Goal: Transaction & Acquisition: Download file/media

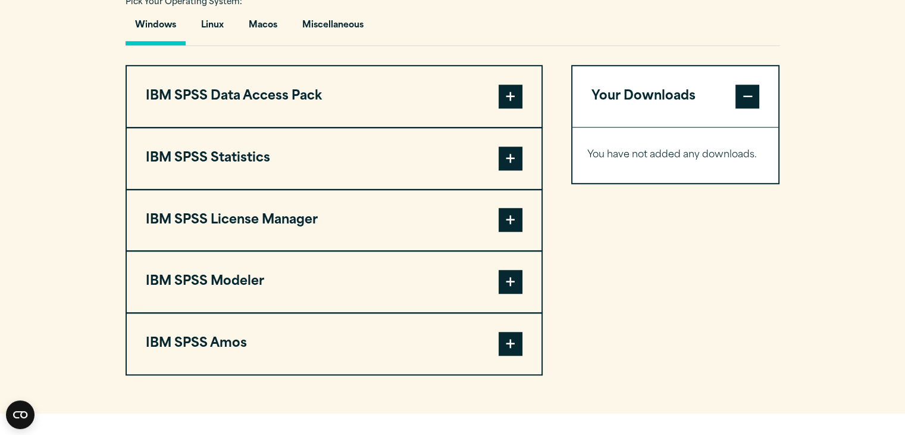
scroll to position [894, 0]
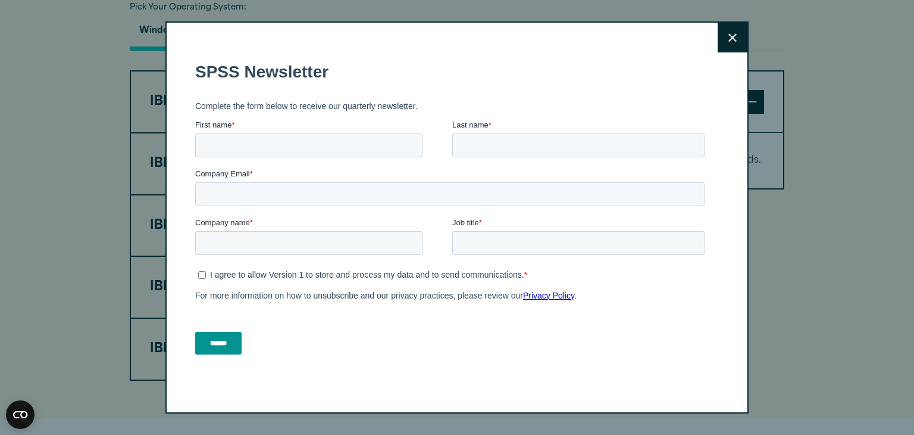
click at [729, 24] on button "Close" at bounding box center [733, 38] width 30 height 30
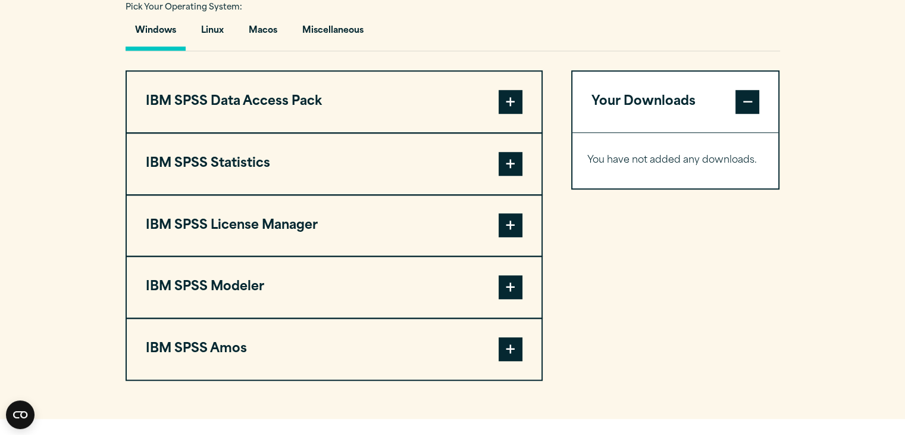
click at [364, 155] on button "IBM SPSS Statistics" at bounding box center [334, 163] width 415 height 61
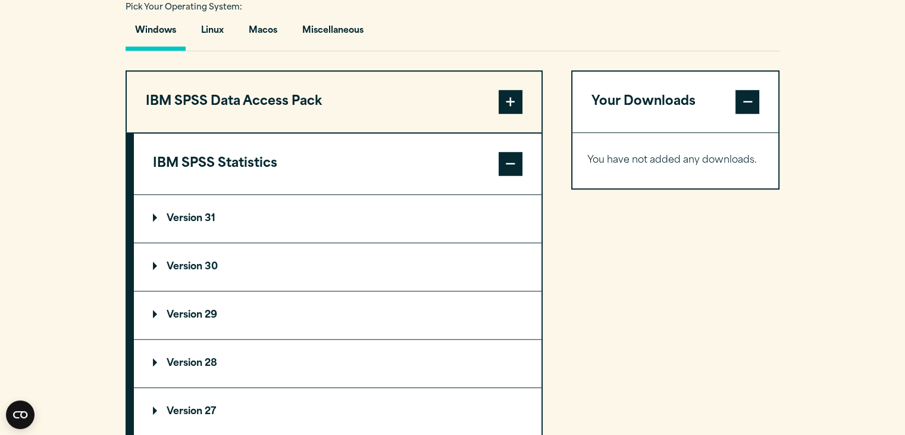
click at [193, 268] on p "Version 30" at bounding box center [185, 267] width 65 height 10
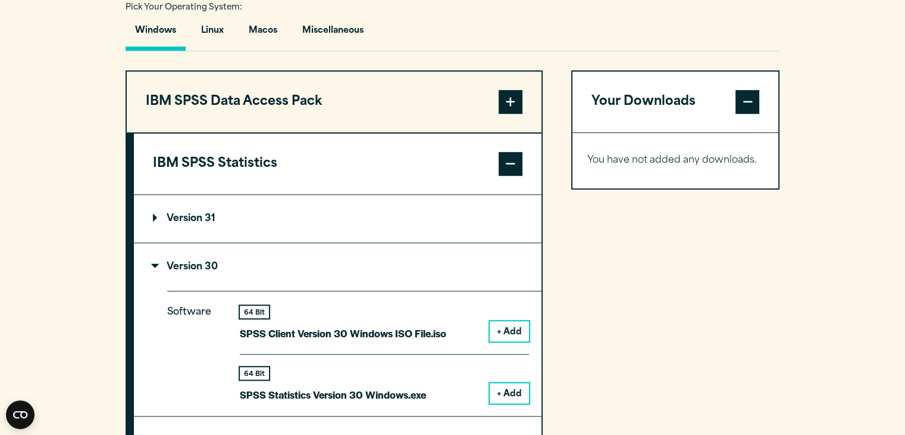
click at [501, 391] on button "+ Add" at bounding box center [509, 393] width 39 height 20
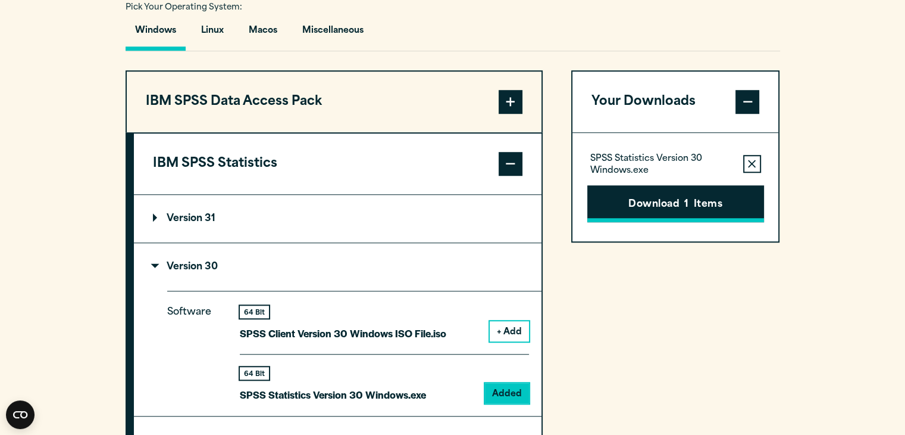
click at [689, 215] on button "Download 1 Items" at bounding box center [676, 203] width 177 height 37
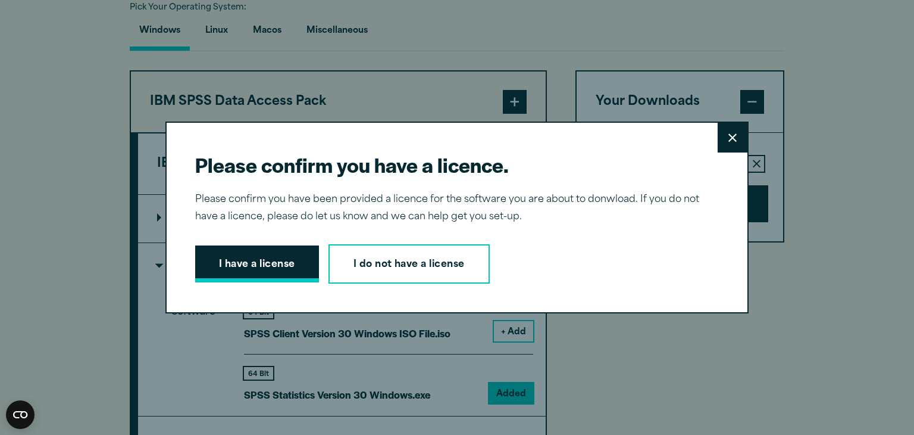
click at [233, 265] on button "I have a license" at bounding box center [257, 263] width 124 height 37
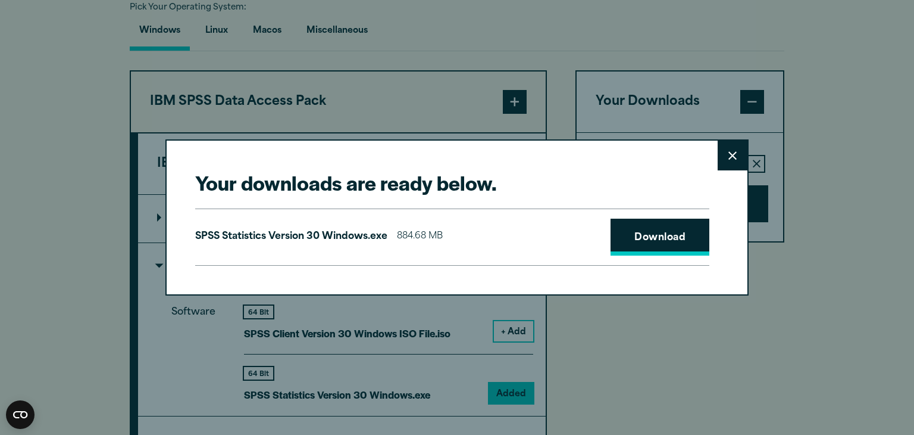
click at [669, 245] on link "Download" at bounding box center [660, 236] width 99 height 37
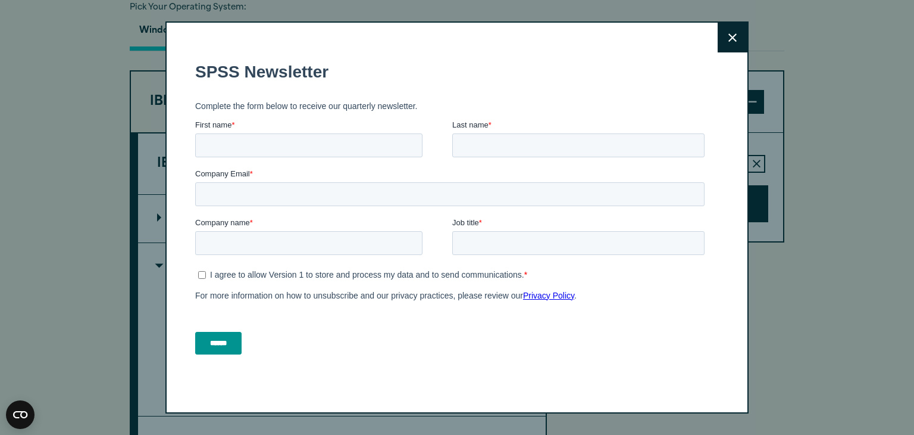
click at [727, 31] on button "Close" at bounding box center [733, 38] width 30 height 30
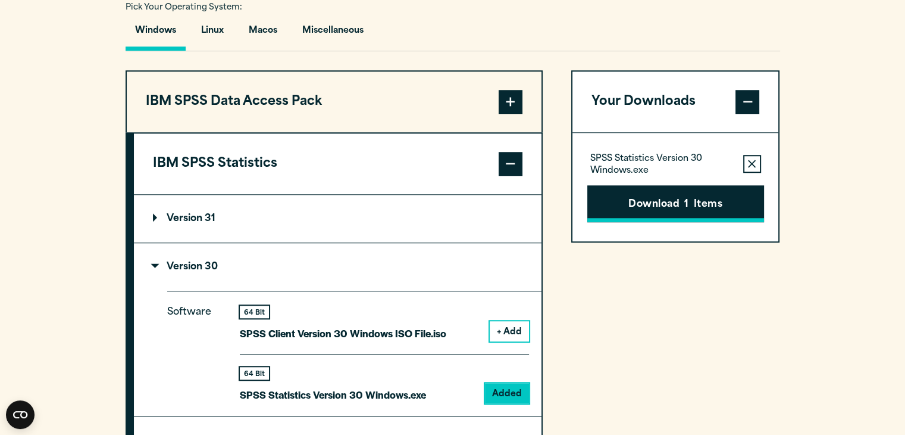
click at [688, 199] on span "1" at bounding box center [687, 204] width 4 height 15
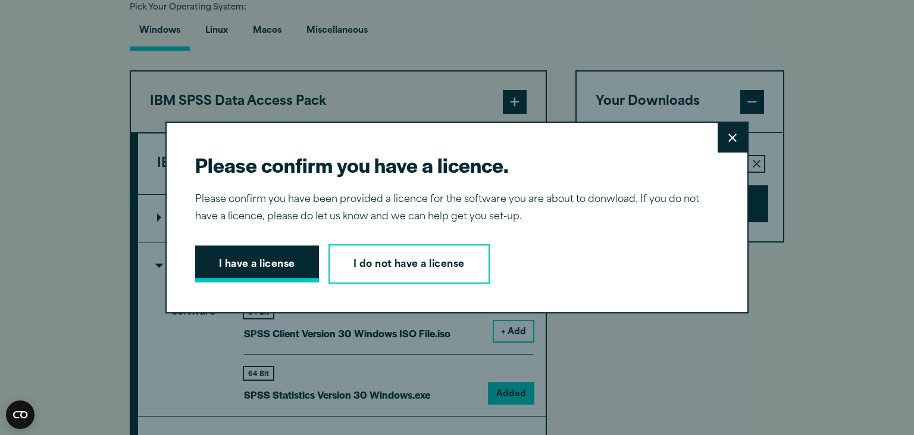
click at [261, 277] on button "I have a license" at bounding box center [257, 263] width 124 height 37
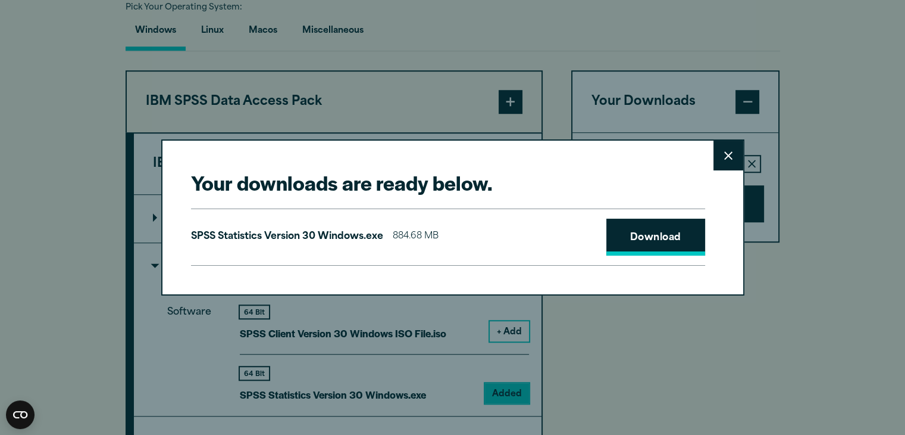
click at [648, 226] on link "Download" at bounding box center [656, 236] width 99 height 37
